Goal: Navigation & Orientation: Find specific page/section

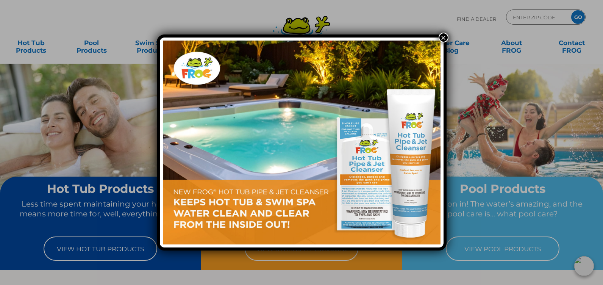
click at [441, 39] on button "×" at bounding box center [444, 38] width 10 height 10
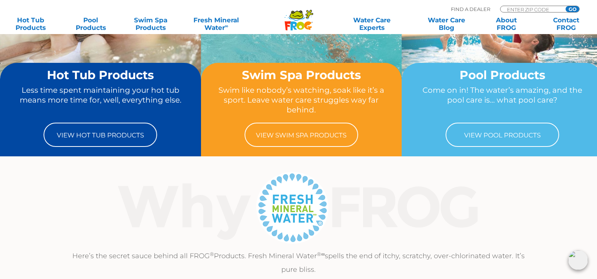
scroll to position [76, 0]
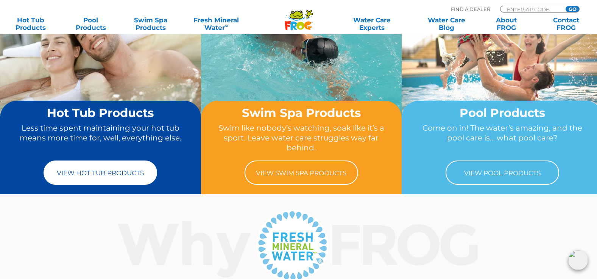
click at [85, 168] on link "View Hot Tub Products" at bounding box center [101, 173] width 114 height 24
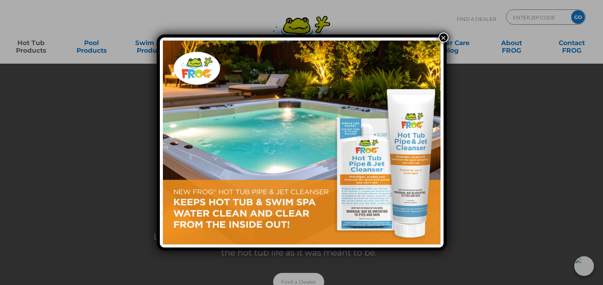
click at [443, 37] on button "×" at bounding box center [444, 38] width 10 height 10
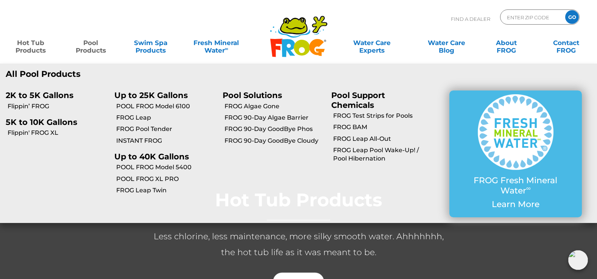
click at [87, 45] on link "Pool Products" at bounding box center [90, 42] width 47 height 15
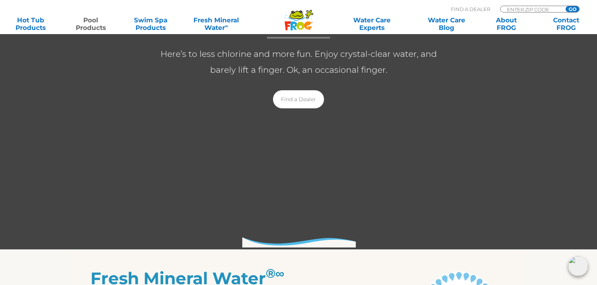
scroll to position [189, 0]
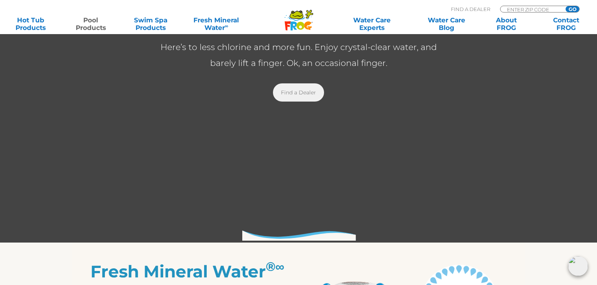
click at [290, 95] on link "Find a Dealer" at bounding box center [298, 92] width 51 height 18
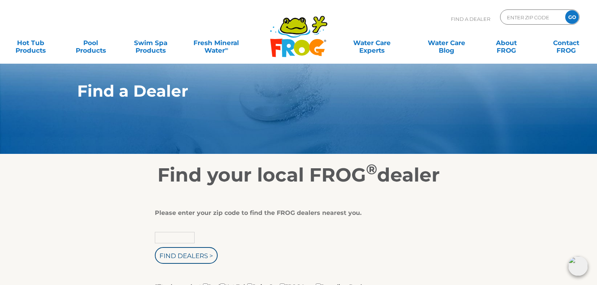
click at [172, 239] on input "text" at bounding box center [175, 237] width 40 height 11
type input "14020"
click at [155, 247] on input "Find Dealers >" at bounding box center [186, 255] width 63 height 17
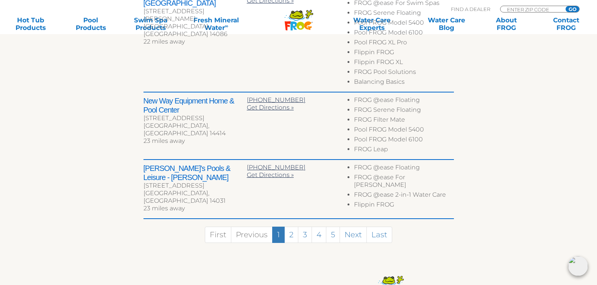
scroll to position [644, 0]
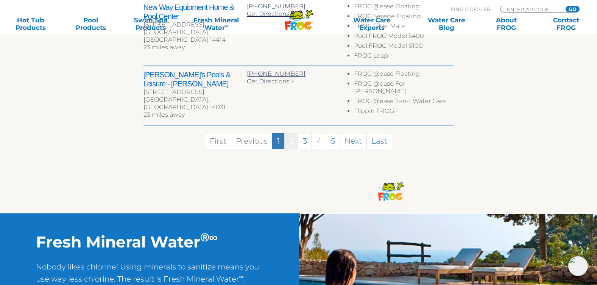
click at [292, 133] on link "2" at bounding box center [291, 141] width 14 height 16
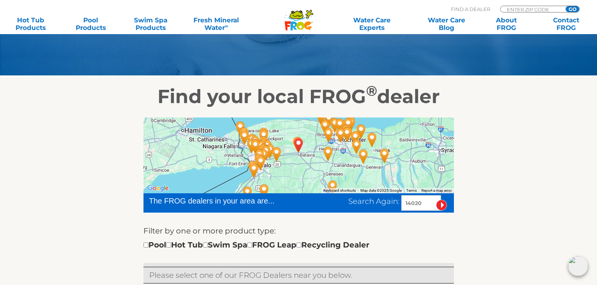
scroll to position [76, 0]
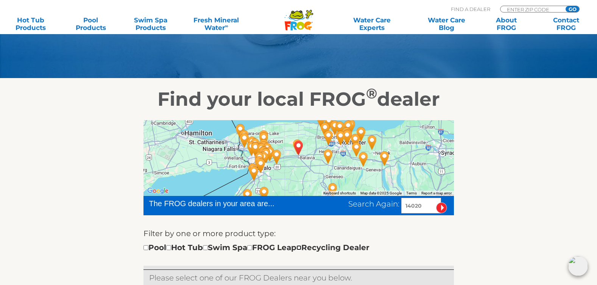
click at [302, 247] on input "checkbox" at bounding box center [299, 247] width 5 height 5
checkbox input "true"
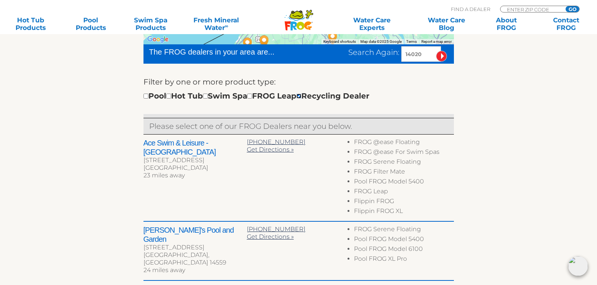
scroll to position [228, 0]
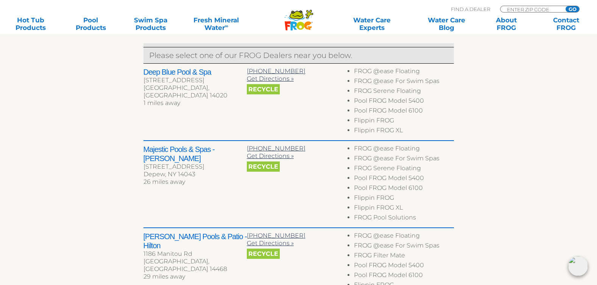
scroll to position [310, 0]
